Goal: Feedback & Contribution: Leave review/rating

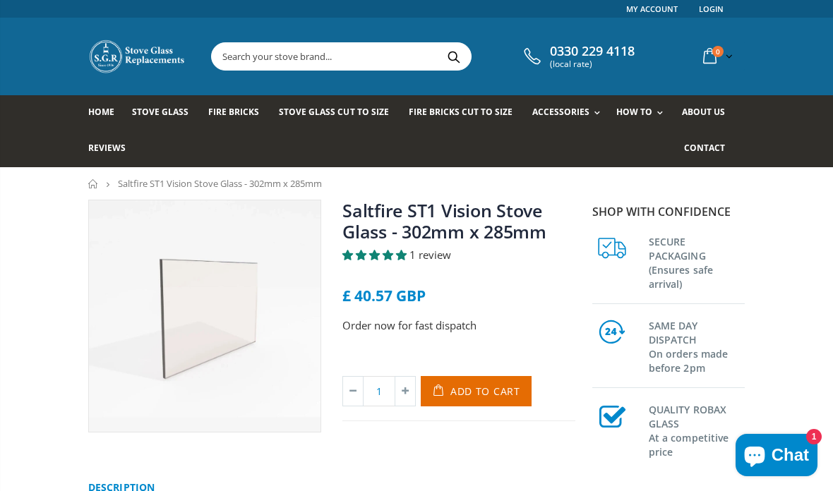
click at [435, 257] on span "1 review" at bounding box center [430, 255] width 42 height 14
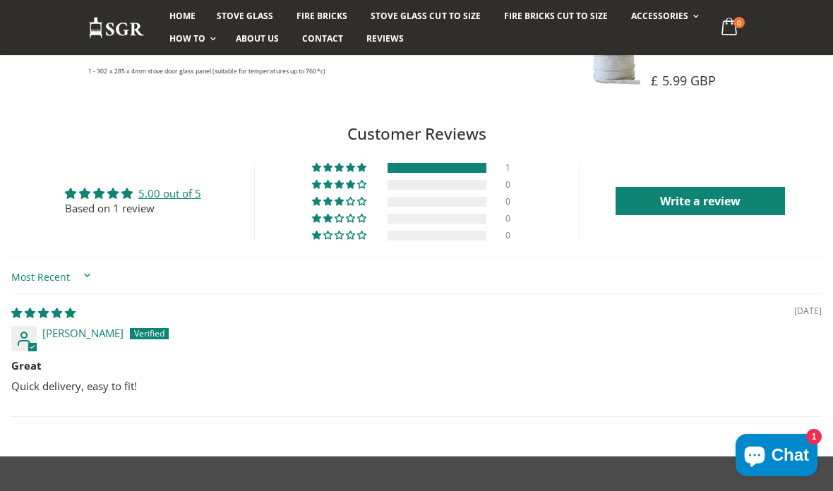
scroll to position [1056, 0]
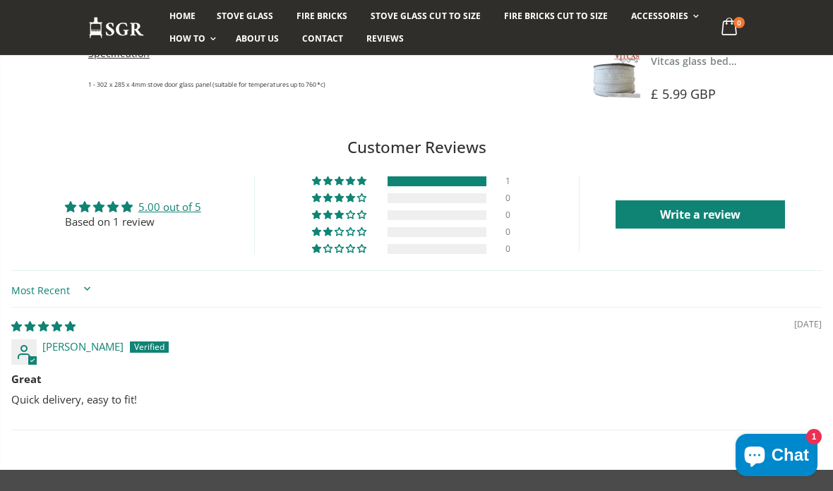
click at [727, 215] on link "Write a review" at bounding box center [699, 214] width 169 height 28
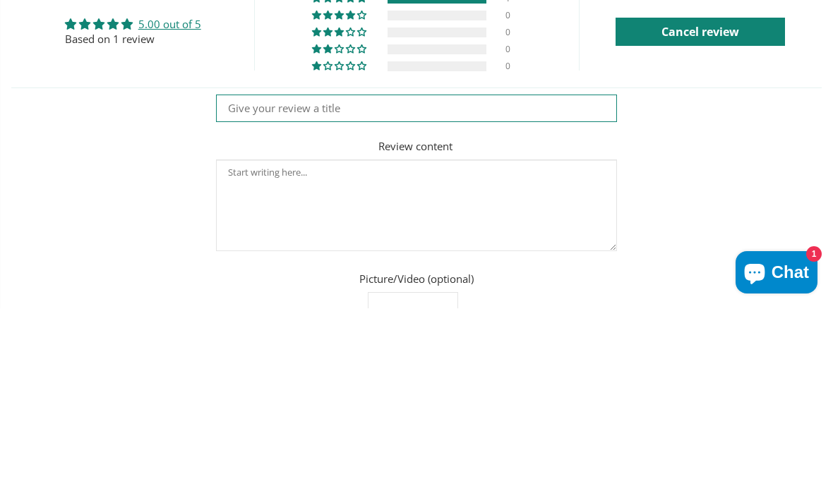
scroll to position [0, 0]
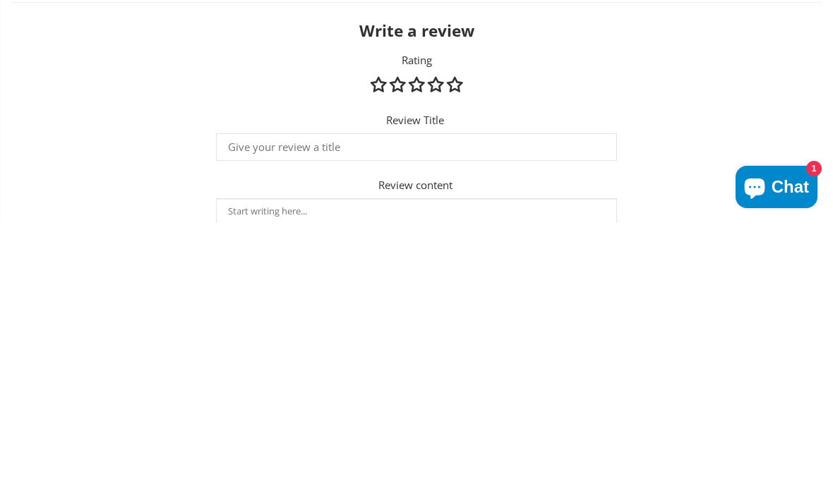
click at [452, 345] on link "5 stars" at bounding box center [455, 352] width 16 height 15
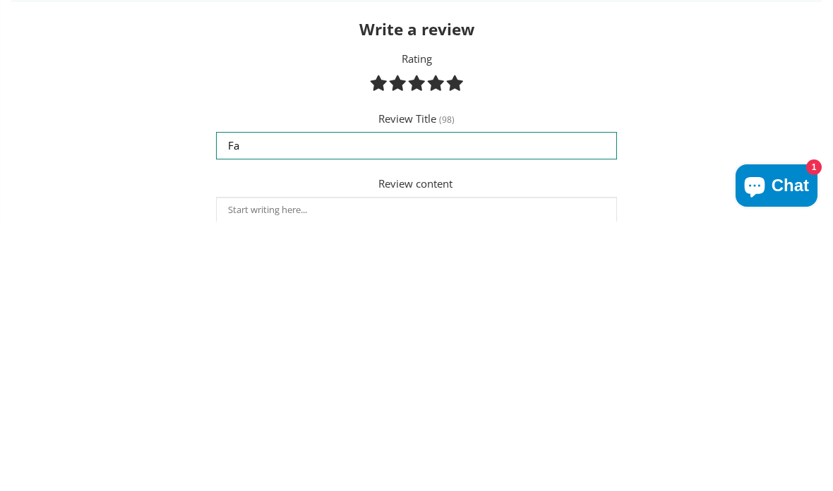
type input "F"
type input "S"
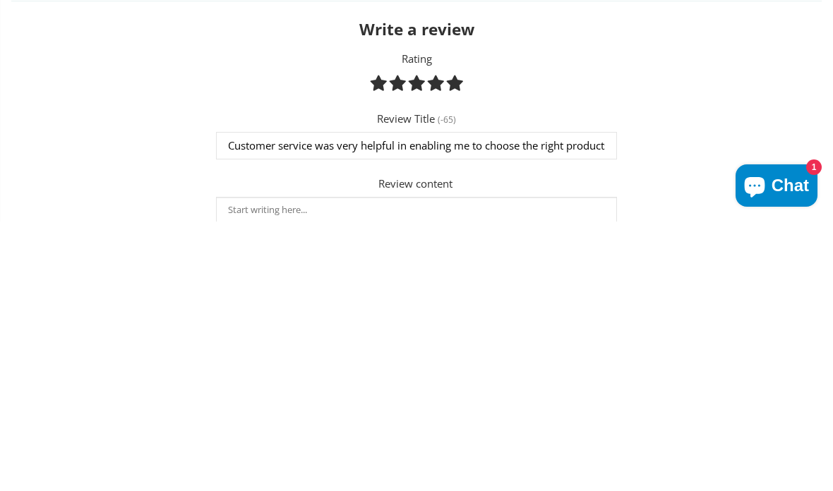
scroll to position [1325, 0]
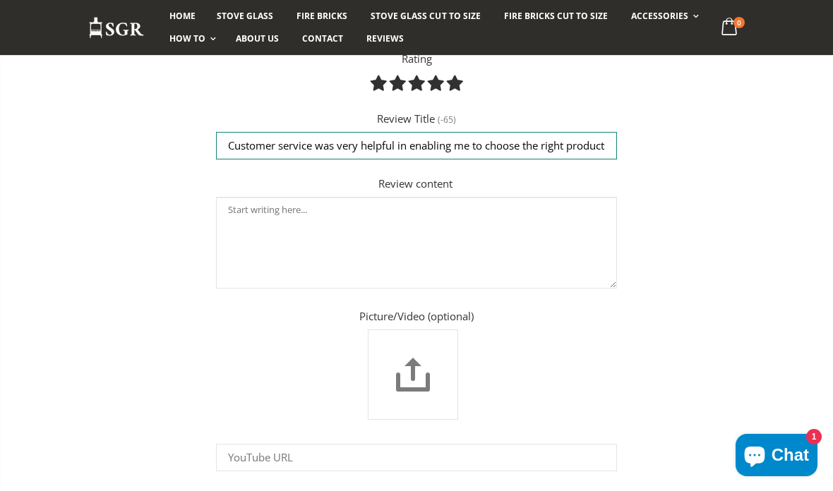
type input "Customer service was very helpful in enabling me to choose the right products w…"
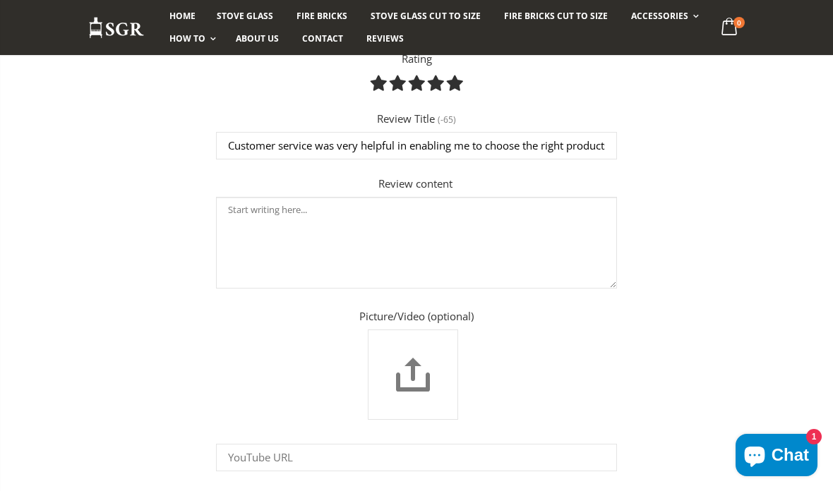
click at [454, 79] on link "5 stars" at bounding box center [455, 83] width 16 height 15
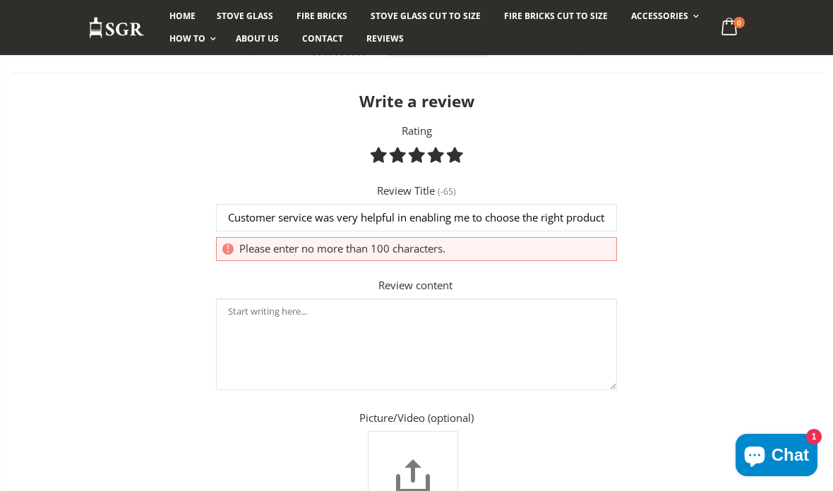
scroll to position [1253, 0]
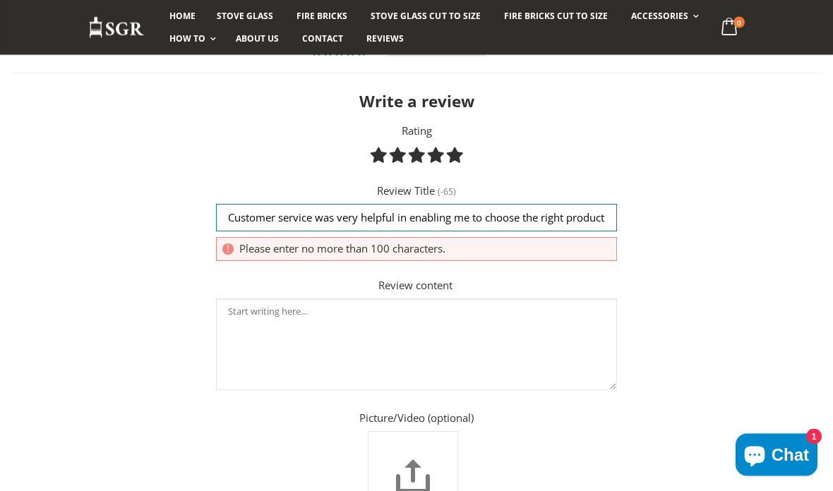
click at [601, 213] on input "Customer service was very helpful in enabling me to choose the right products w…" at bounding box center [416, 219] width 401 height 28
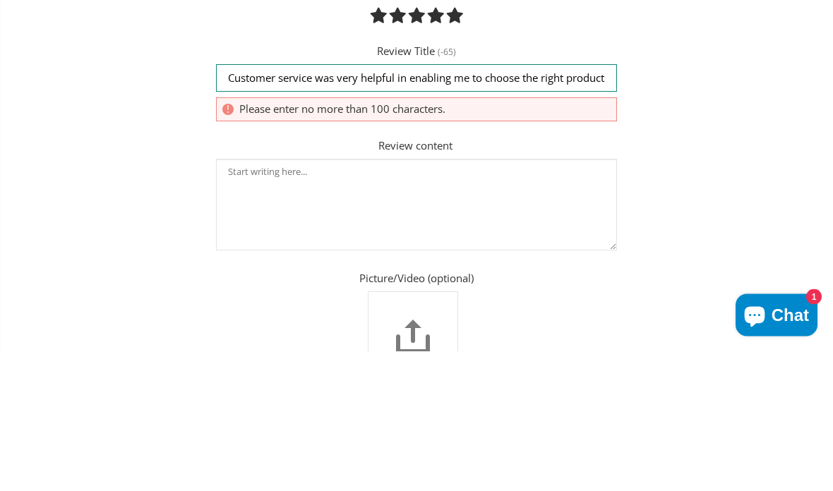
click at [598, 205] on input "Customer service was very helpful in enabling me to choose the right products w…" at bounding box center [416, 219] width 401 height 28
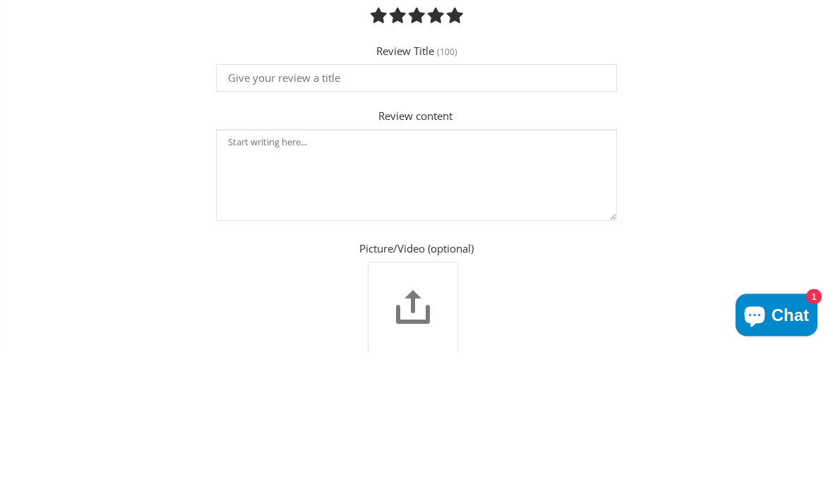
scroll to position [1393, 0]
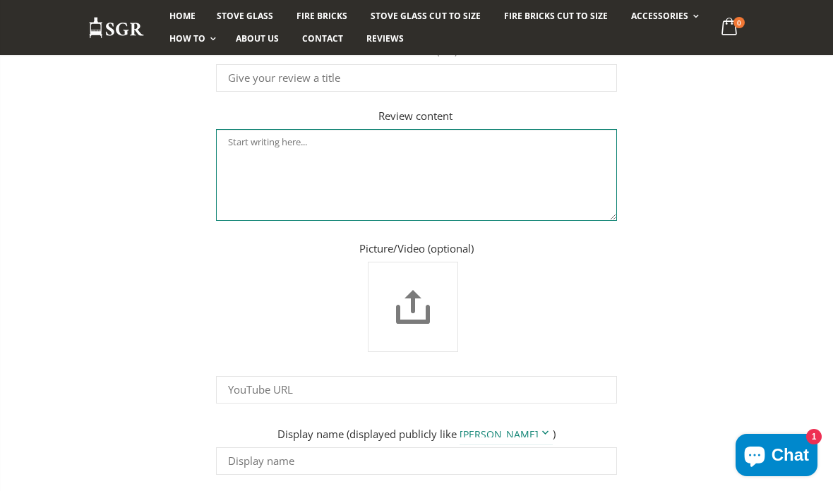
click at [233, 153] on textarea "Review content" at bounding box center [416, 175] width 401 height 92
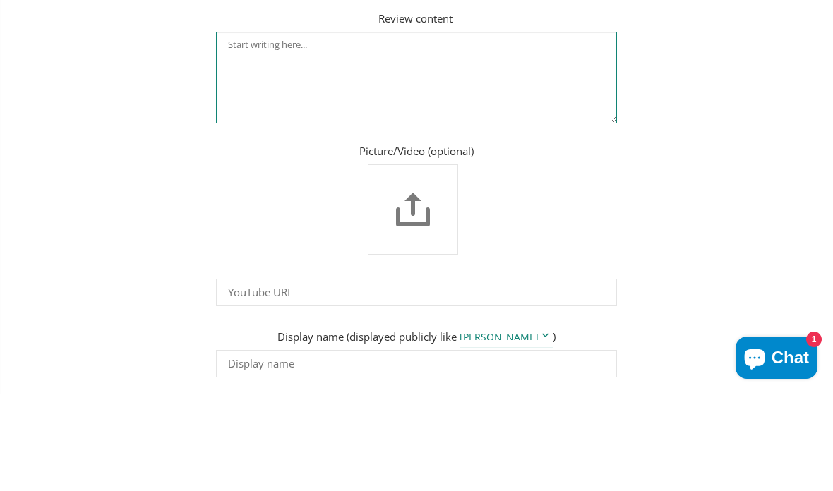
paste textarea "Customer service was very helpful in enabling me to choose the right products w…"
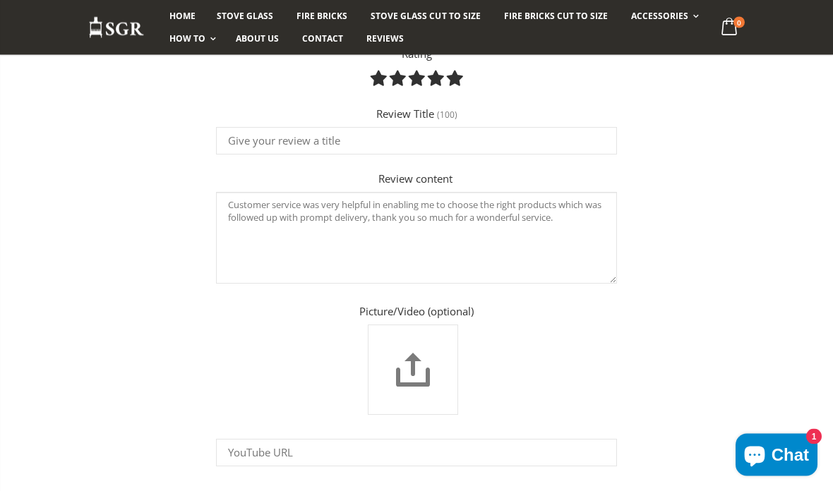
scroll to position [1331, 0]
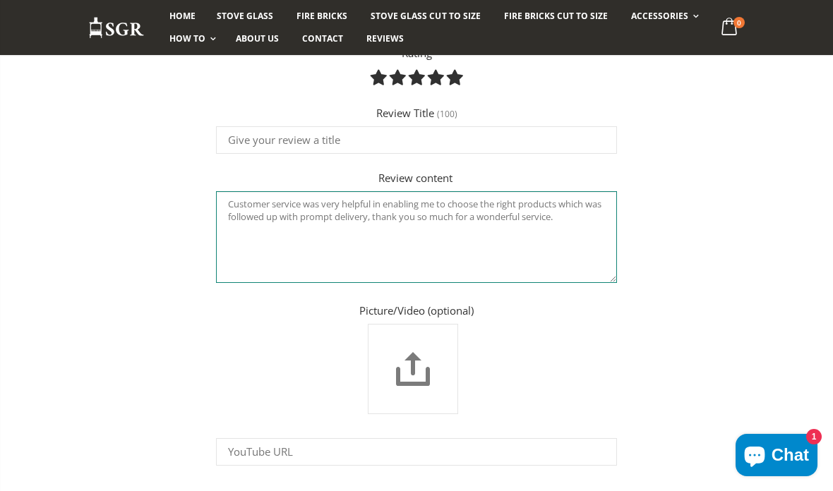
type textarea "Customer service was very helpful in enabling me to choose the right products w…"
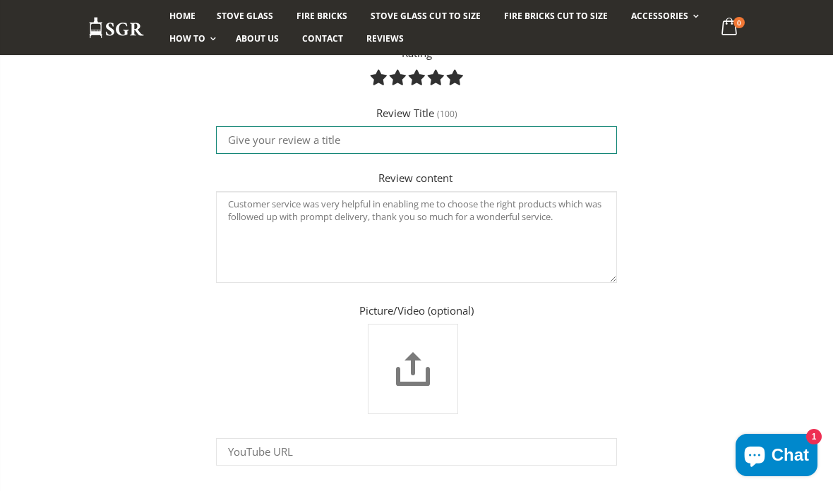
click at [254, 138] on input "Review Title" at bounding box center [416, 140] width 401 height 28
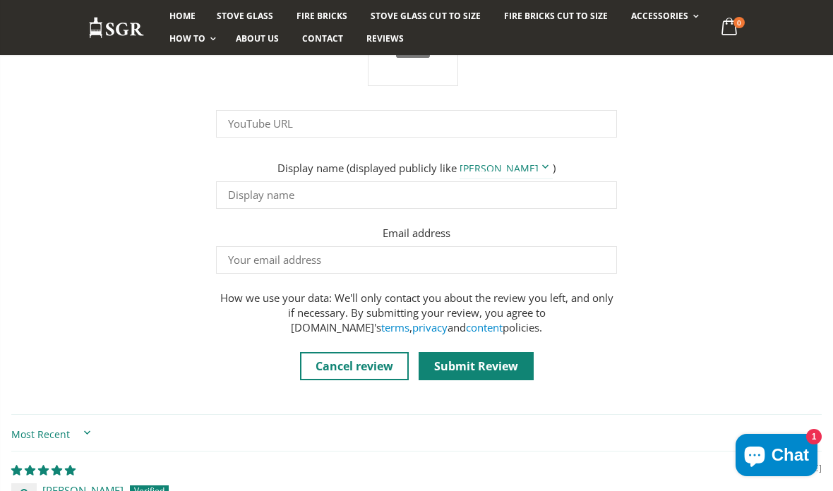
scroll to position [1641, 0]
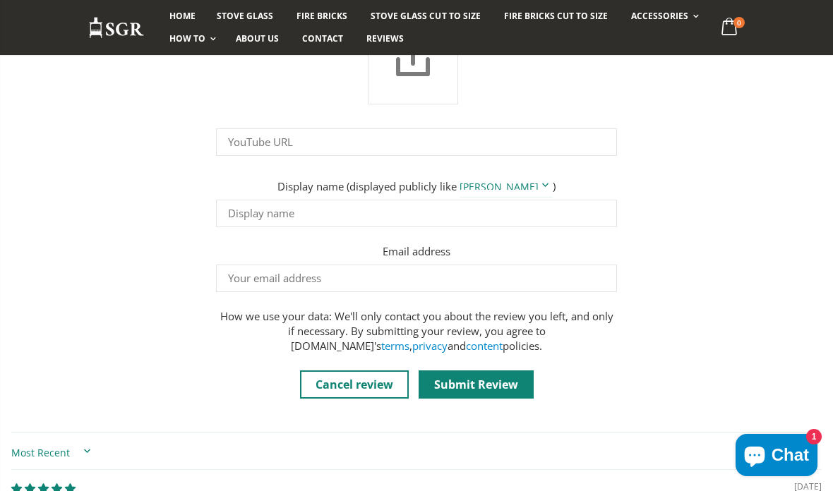
type input "Tip top"
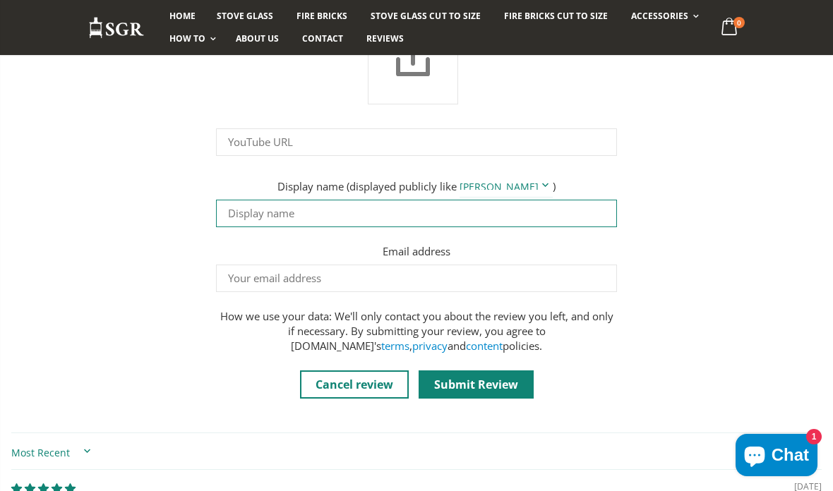
click at [248, 212] on input "Display name" at bounding box center [416, 214] width 401 height 28
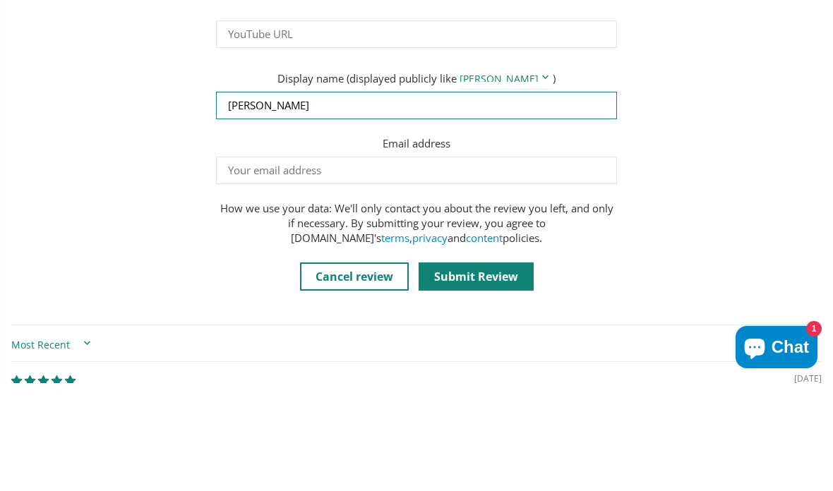
type input "[PERSON_NAME]"
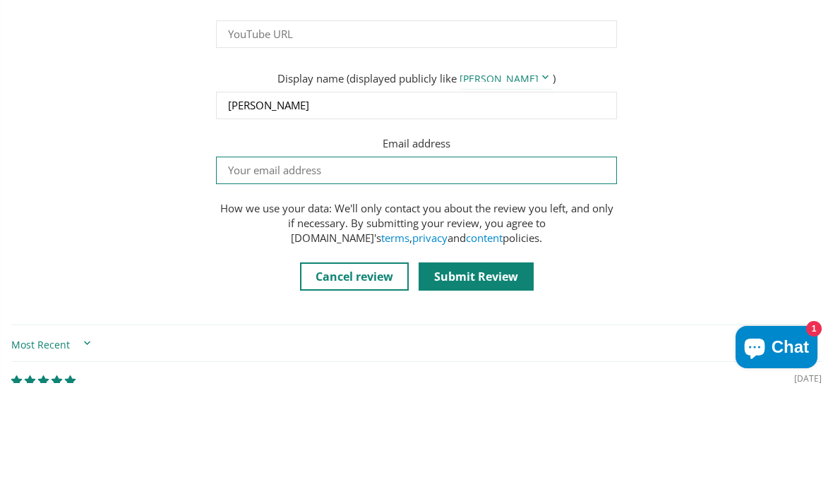
click at [252, 265] on input "Email address" at bounding box center [416, 279] width 401 height 28
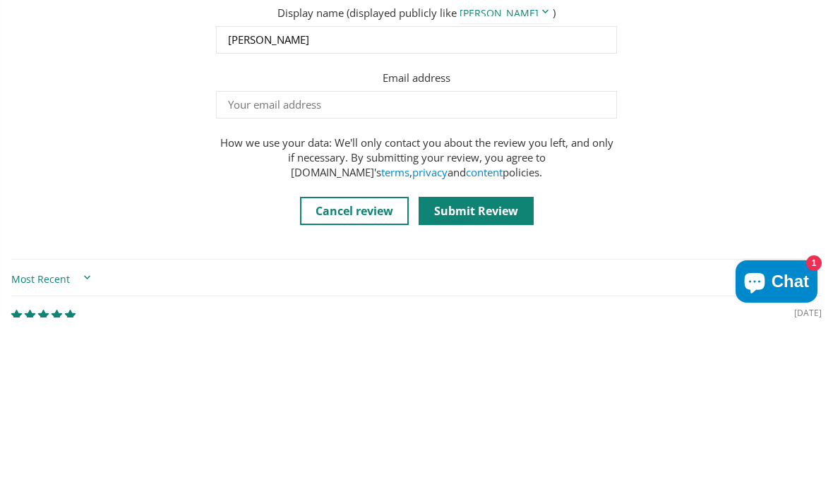
type input "[EMAIL_ADDRESS][DOMAIN_NAME]"
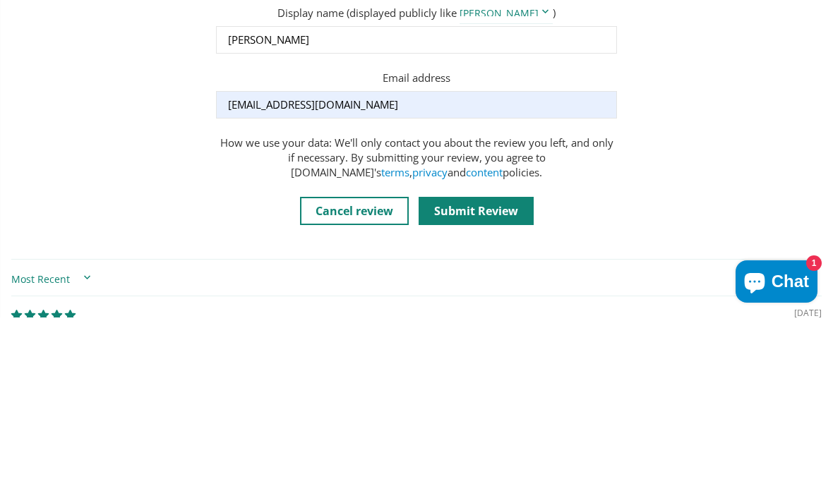
scroll to position [1814, 0]
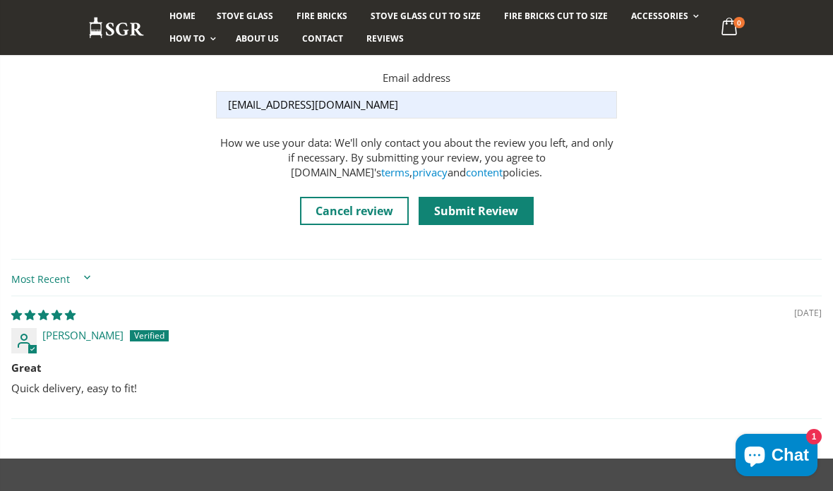
click at [513, 207] on input "Submit Review" at bounding box center [475, 211] width 115 height 28
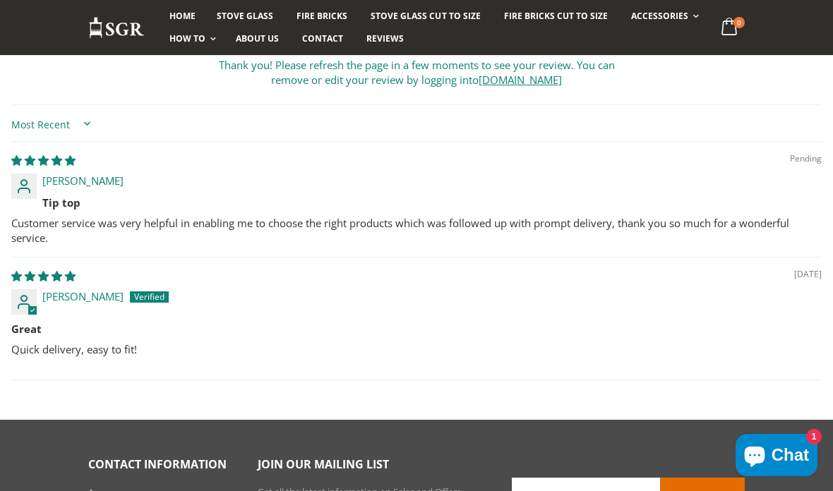
scroll to position [1401, 0]
